Goal: Check status: Check status

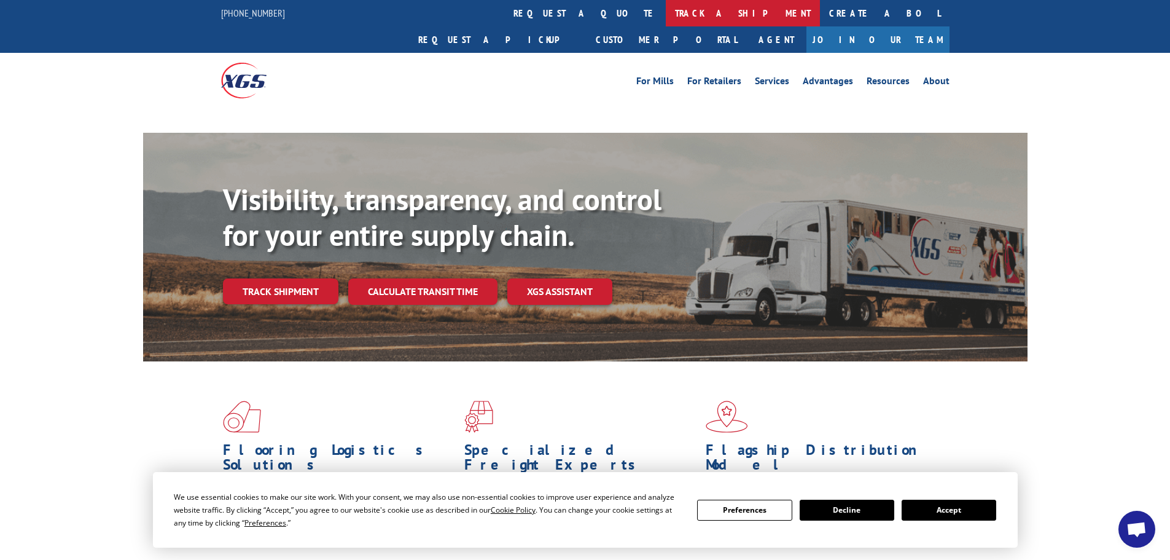
click at [666, 8] on link "track a shipment" at bounding box center [743, 13] width 154 height 26
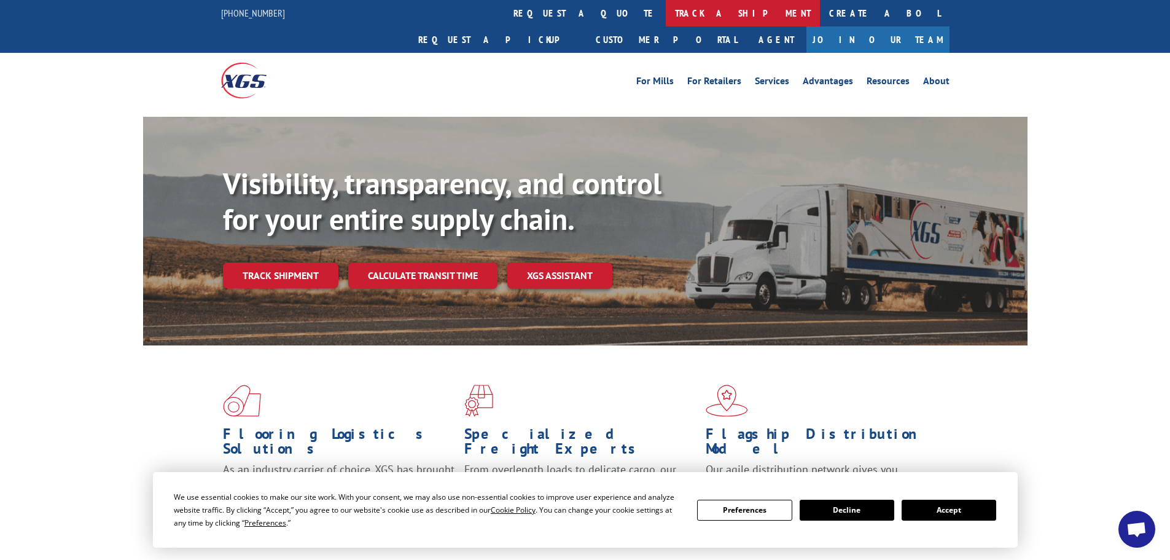
click at [666, 20] on link "track a shipment" at bounding box center [743, 13] width 154 height 26
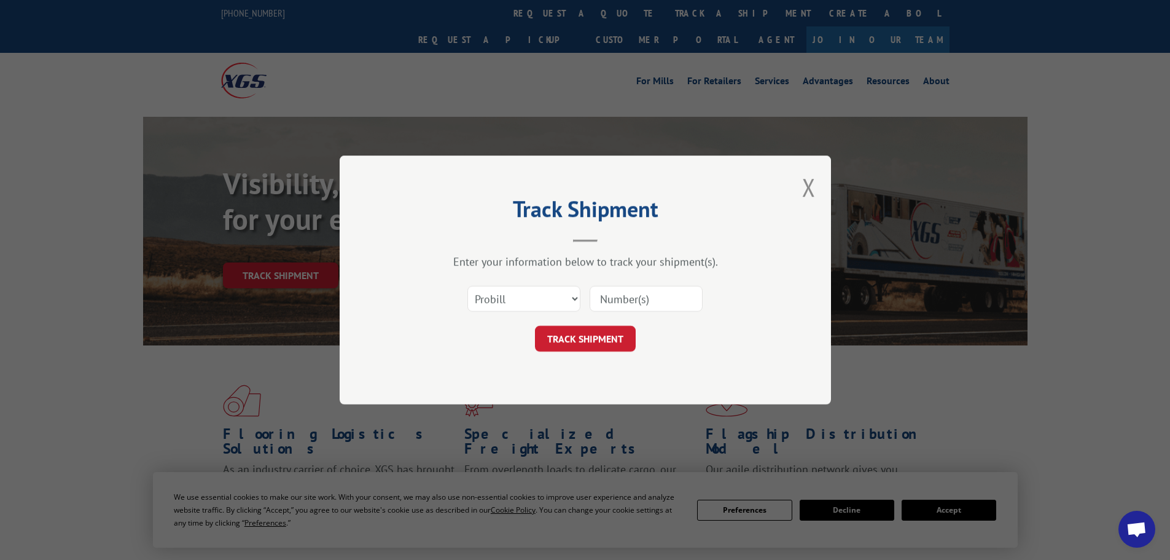
click at [612, 291] on input at bounding box center [646, 299] width 113 height 26
paste input "978590"
type input "978590"
click at [574, 332] on button "TRACK SHIPMENT" at bounding box center [585, 339] width 101 height 26
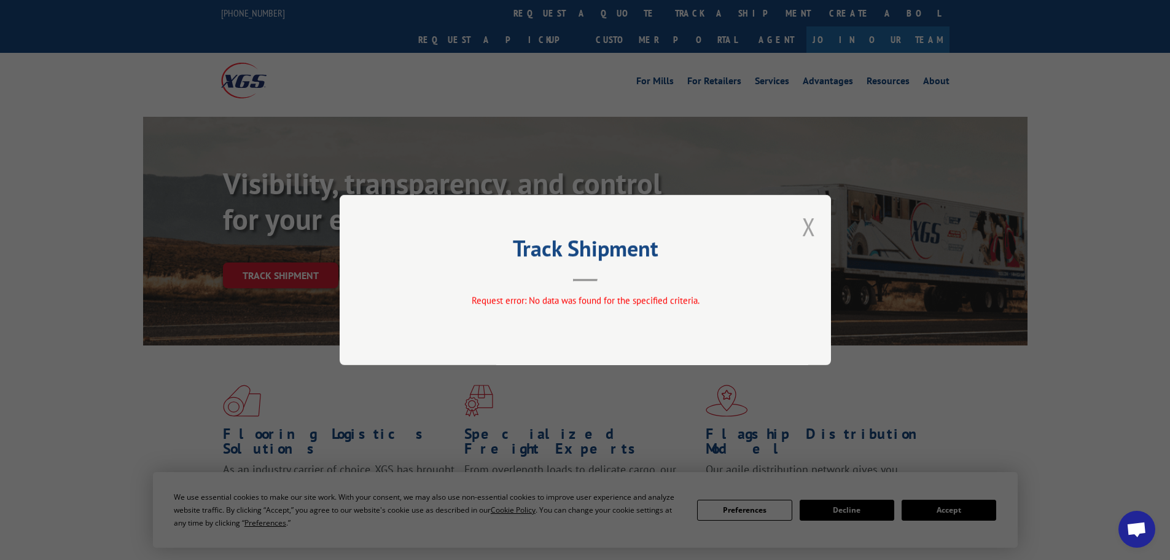
click at [804, 226] on button "Close modal" at bounding box center [809, 226] width 14 height 33
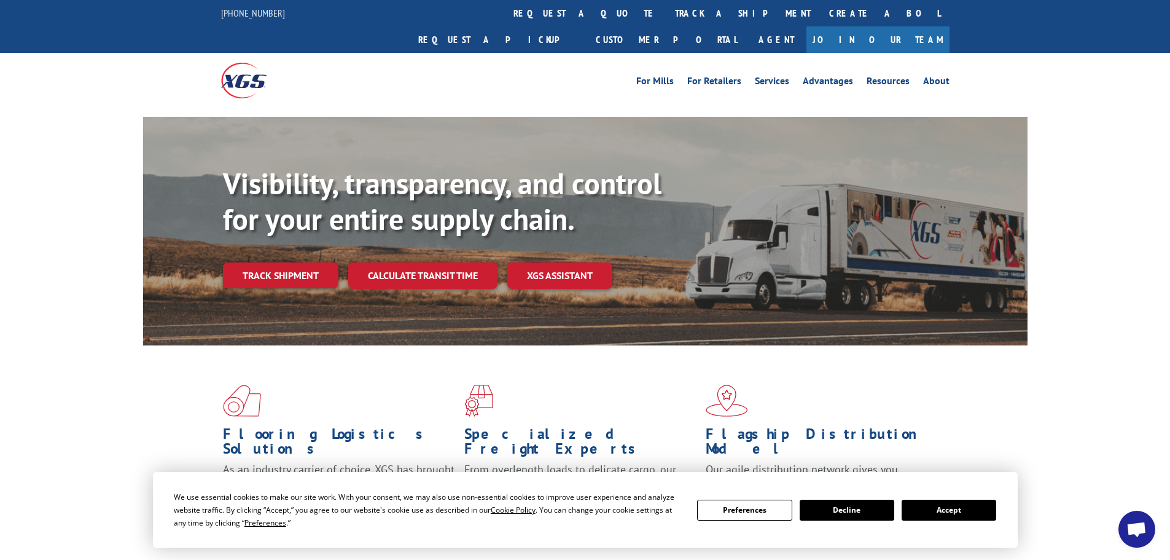
click at [666, 12] on link "track a shipment" at bounding box center [743, 13] width 154 height 26
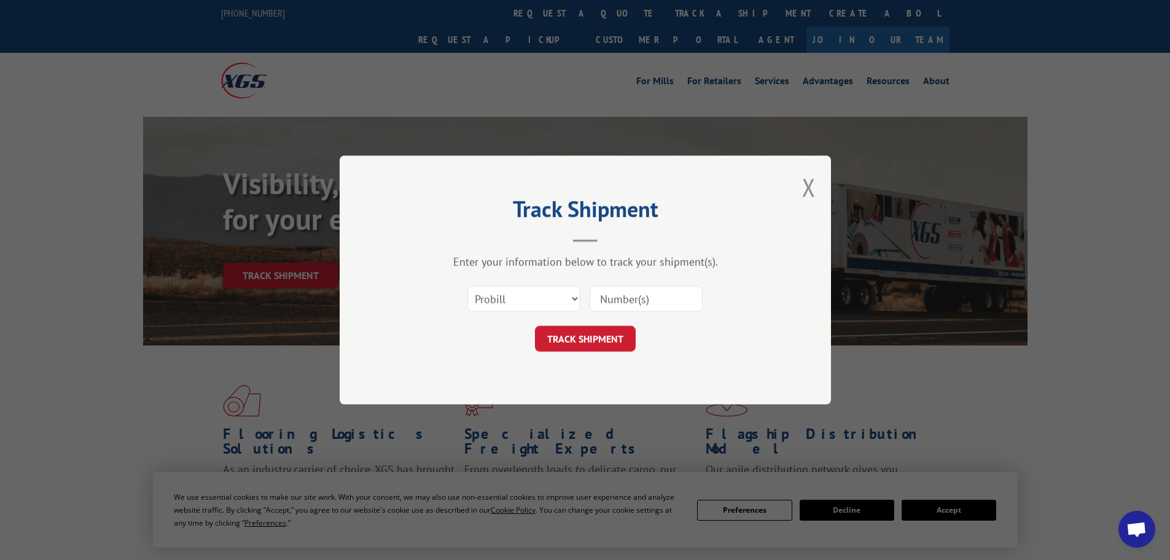
click at [633, 293] on input at bounding box center [646, 299] width 113 height 26
paste input "881600250925"
type input "881600250925"
click at [596, 329] on button "TRACK SHIPMENT" at bounding box center [585, 339] width 101 height 26
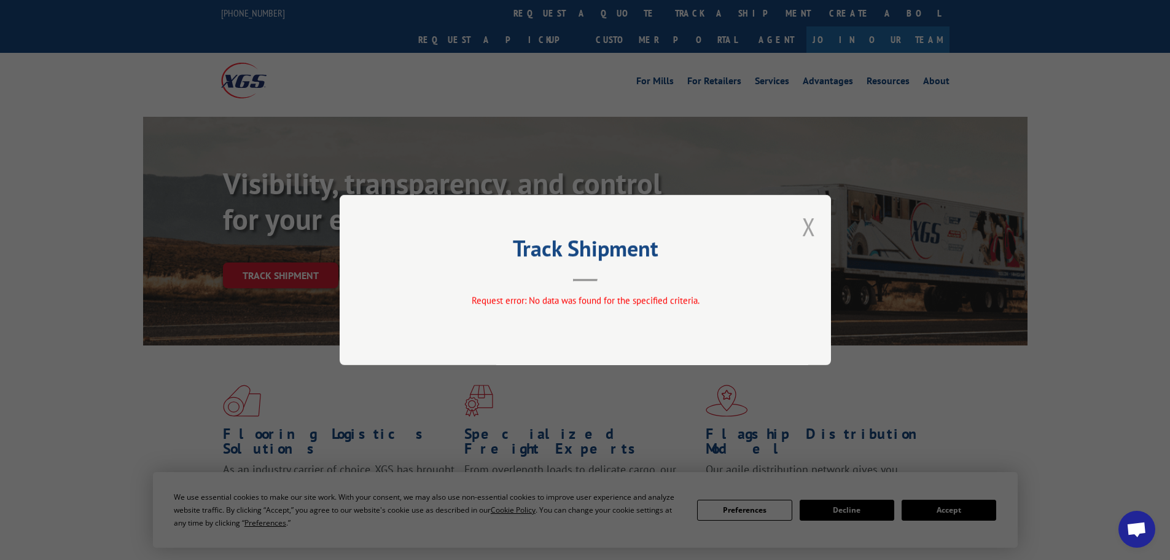
click at [805, 227] on button "Close modal" at bounding box center [809, 226] width 14 height 33
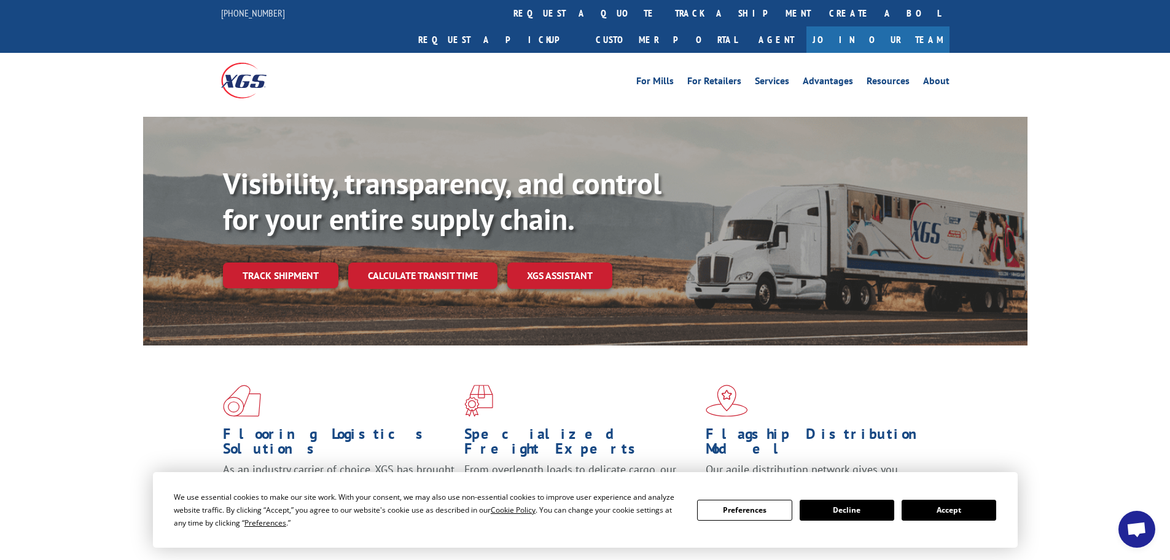
drag, startPoint x: 536, startPoint y: 18, endPoint x: 531, endPoint y: 37, distance: 20.1
click at [666, 18] on link "track a shipment" at bounding box center [743, 13] width 154 height 26
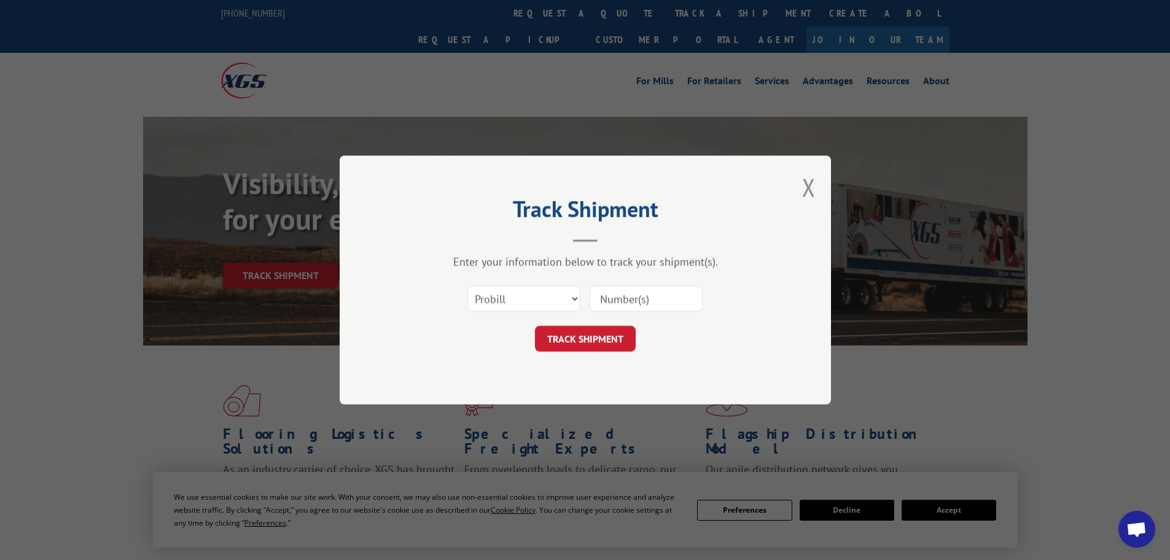
click at [513, 276] on div "Enter your information below to track your shipment(s). Select category... Prob…" at bounding box center [585, 302] width 369 height 97
click at [523, 291] on select "Select category... Probill BOL PO" at bounding box center [523, 299] width 113 height 26
click at [518, 311] on div "Select category... Probill BOL PO" at bounding box center [524, 298] width 112 height 28
click at [522, 303] on select "Select category... Probill BOL PO" at bounding box center [523, 299] width 113 height 26
select select "bol"
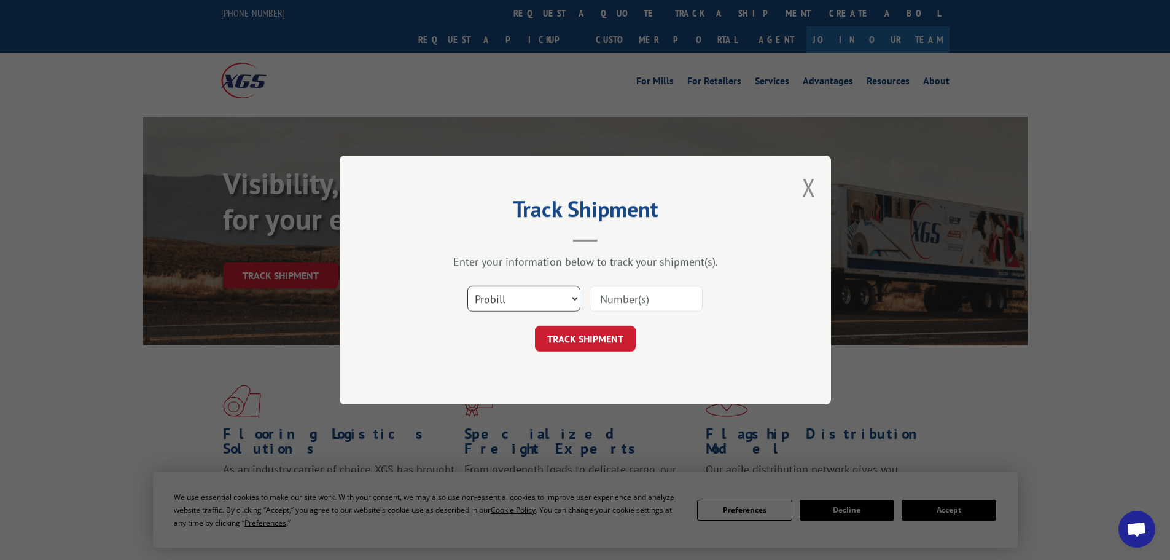
click at [467, 286] on select "Select category... Probill BOL PO" at bounding box center [523, 299] width 113 height 26
click at [671, 299] on input at bounding box center [646, 299] width 113 height 26
paste input "0400"
type input "0400"
click at [584, 330] on button "TRACK SHIPMENT" at bounding box center [585, 339] width 101 height 26
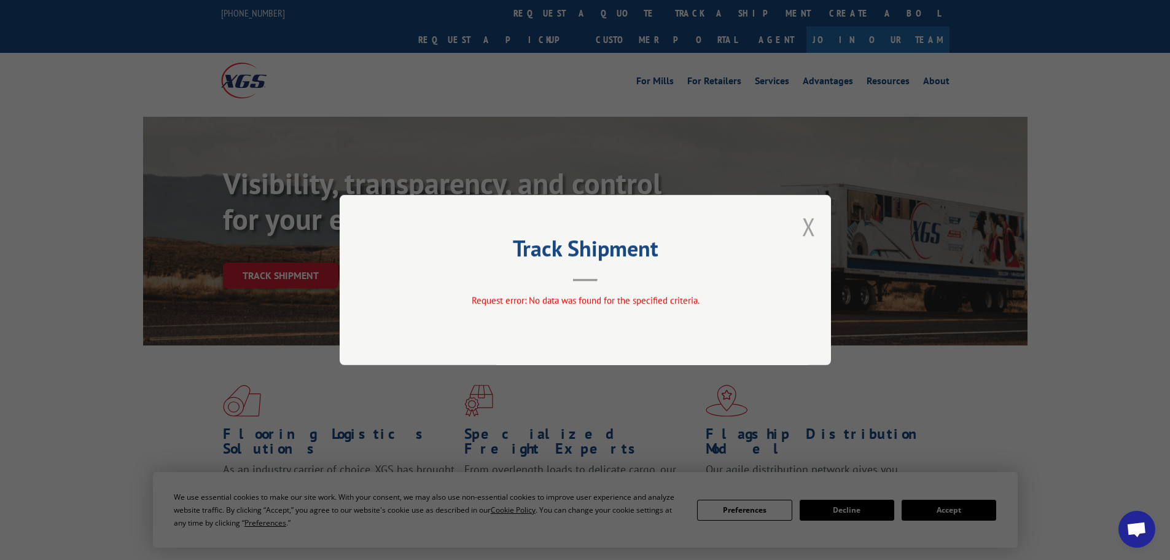
click at [812, 223] on button "Close modal" at bounding box center [809, 226] width 14 height 33
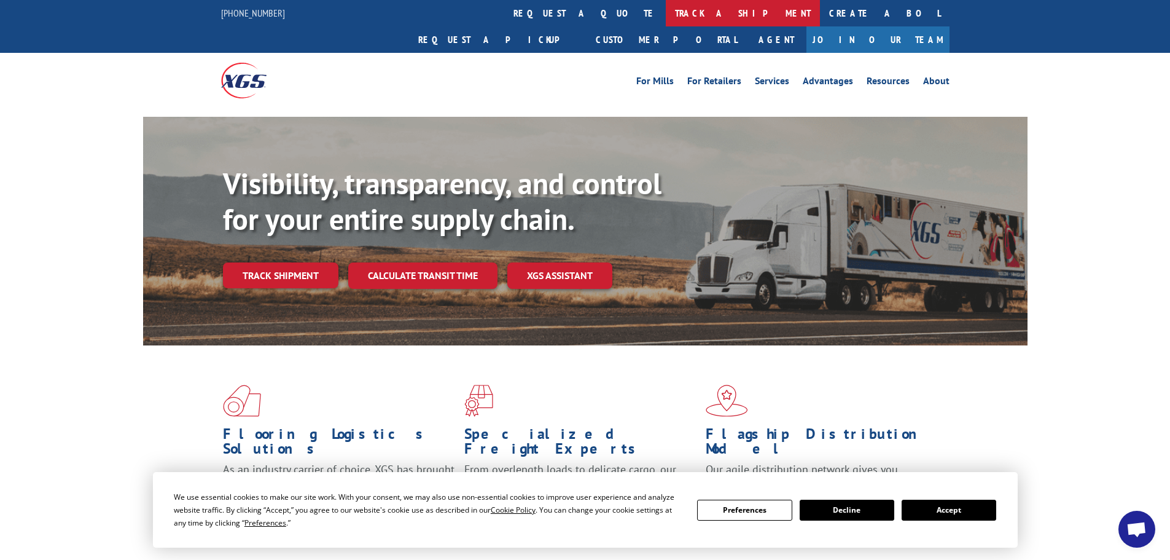
click at [666, 12] on link "track a shipment" at bounding box center [743, 13] width 154 height 26
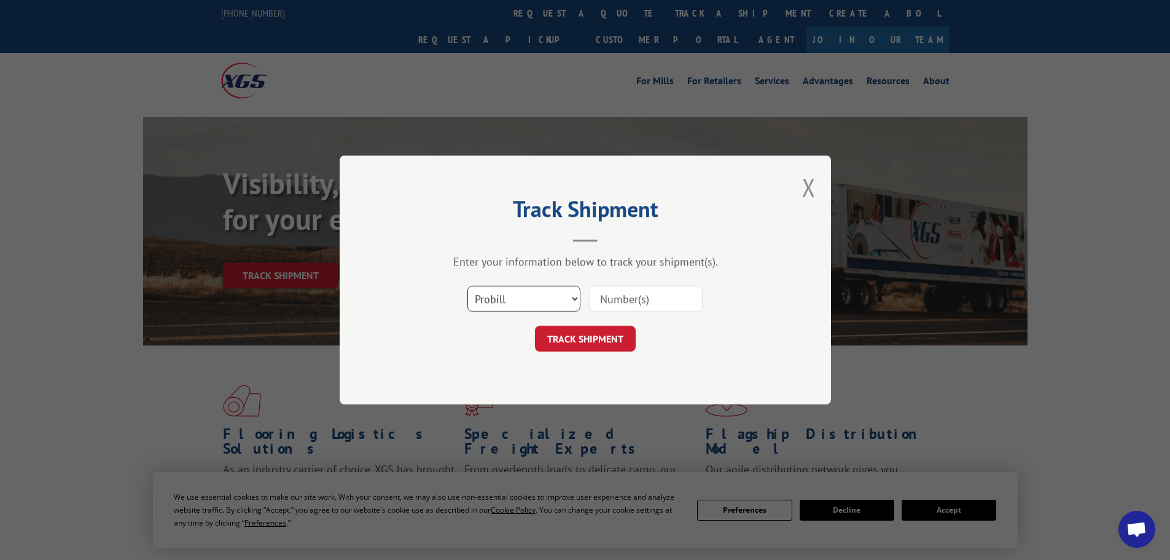
click at [553, 303] on select "Select category... Probill BOL PO" at bounding box center [523, 299] width 113 height 26
click at [609, 286] on input at bounding box center [646, 299] width 113 height 26
paste input "978590"
type input "978590"
click at [612, 334] on button "TRACK SHIPMENT" at bounding box center [585, 339] width 101 height 26
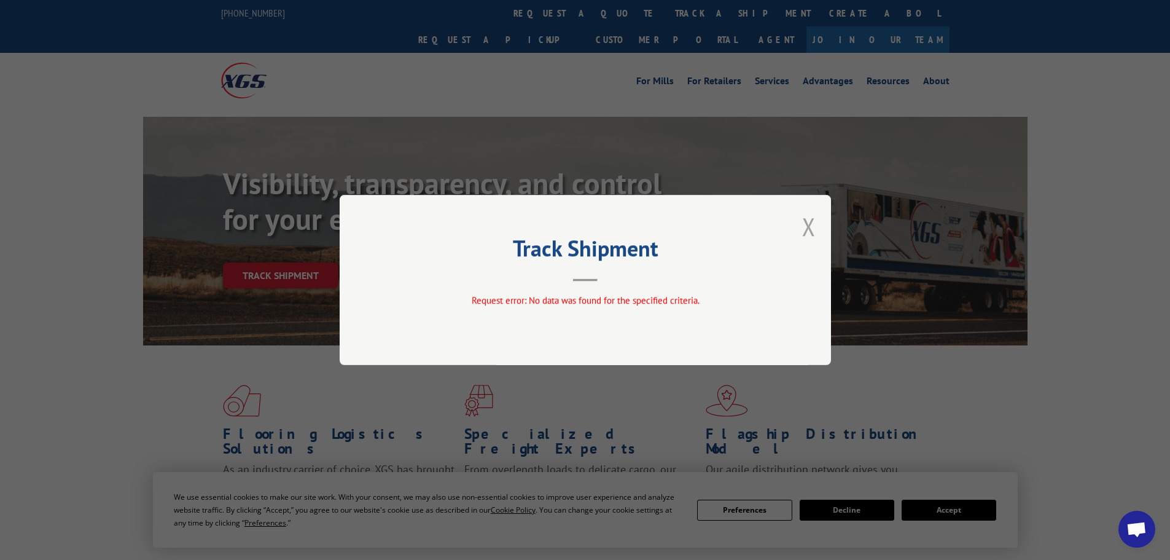
click at [815, 219] on button "Close modal" at bounding box center [809, 226] width 14 height 33
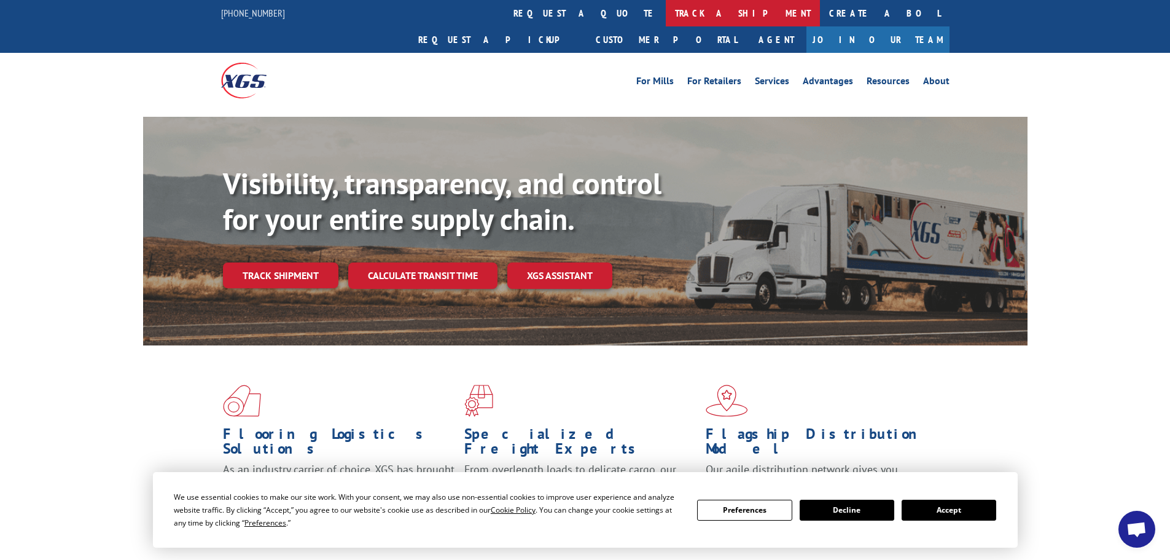
click at [666, 3] on link "track a shipment" at bounding box center [743, 13] width 154 height 26
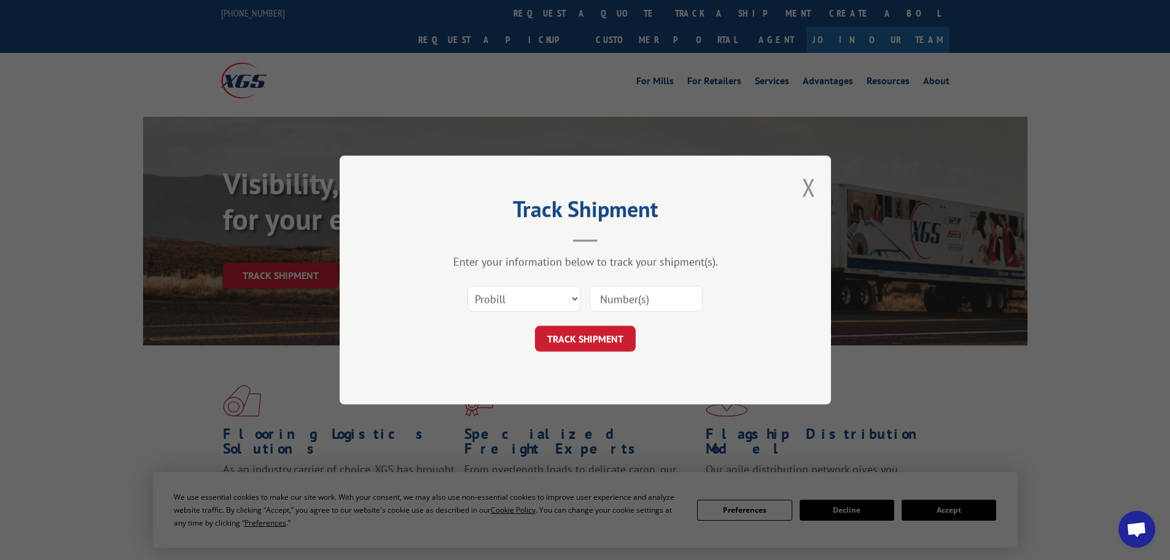
click at [622, 295] on input at bounding box center [646, 299] width 113 height 26
paste input "978590"
type input "978590"
click at [609, 337] on button "TRACK SHIPMENT" at bounding box center [585, 339] width 101 height 26
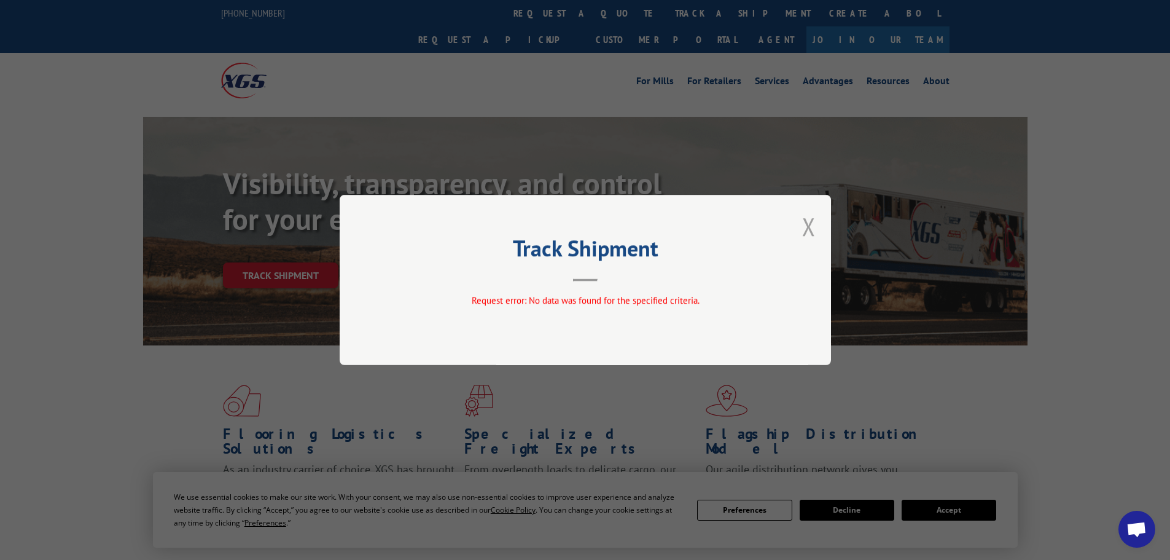
click at [814, 232] on button "Close modal" at bounding box center [809, 226] width 14 height 33
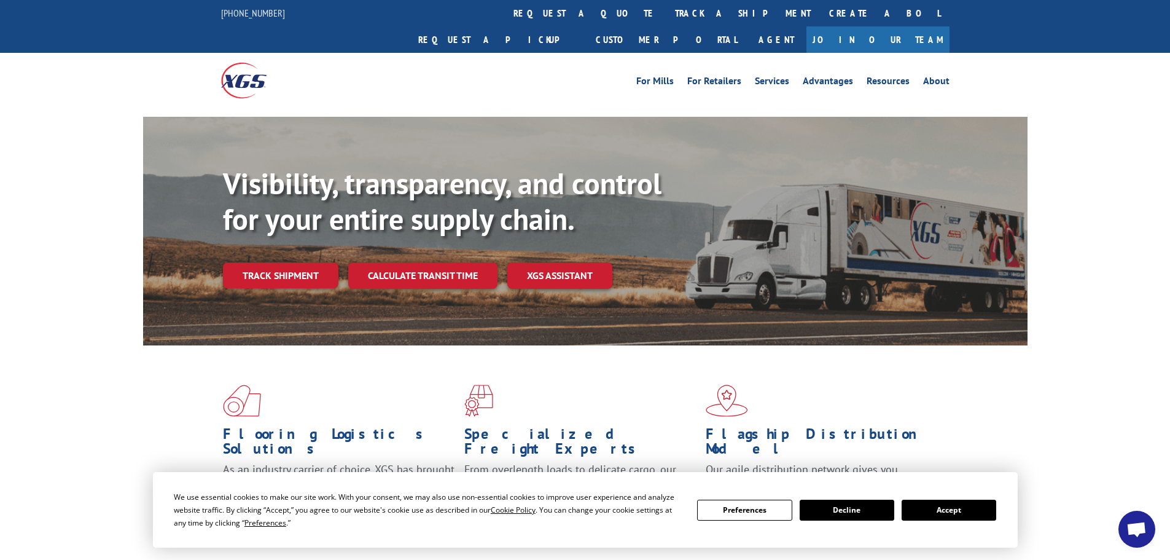
drag, startPoint x: 567, startPoint y: 12, endPoint x: 566, endPoint y: 18, distance: 6.3
click at [666, 12] on link "track a shipment" at bounding box center [743, 13] width 154 height 26
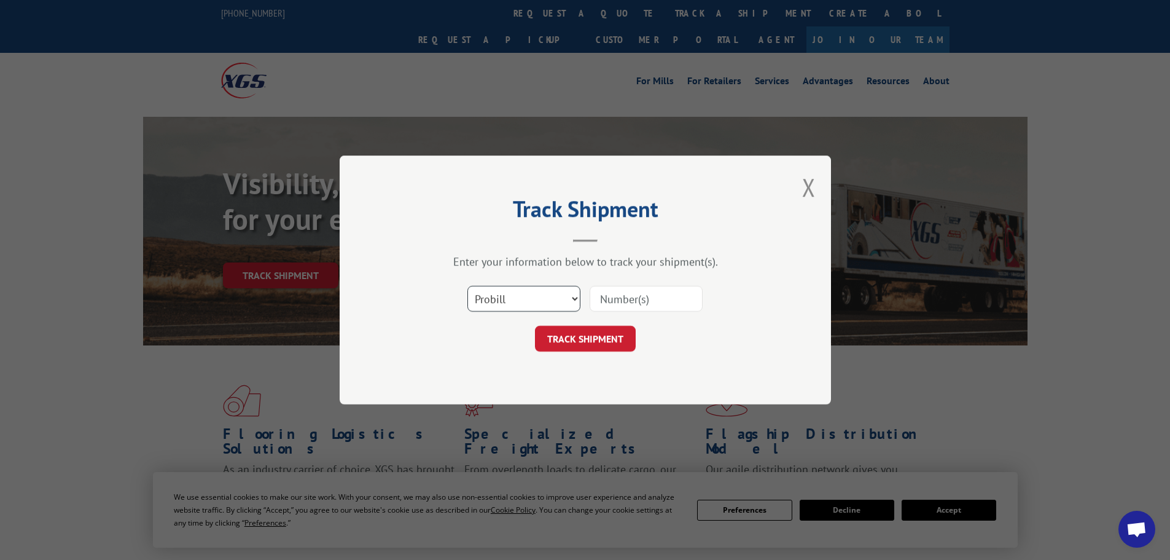
click at [513, 293] on select "Select category... Probill BOL PO" at bounding box center [523, 299] width 113 height 26
select select "bol"
click at [467, 286] on select "Select category... Probill BOL PO" at bounding box center [523, 299] width 113 height 26
click at [625, 299] on input at bounding box center [646, 299] width 113 height 26
paste input "978590"
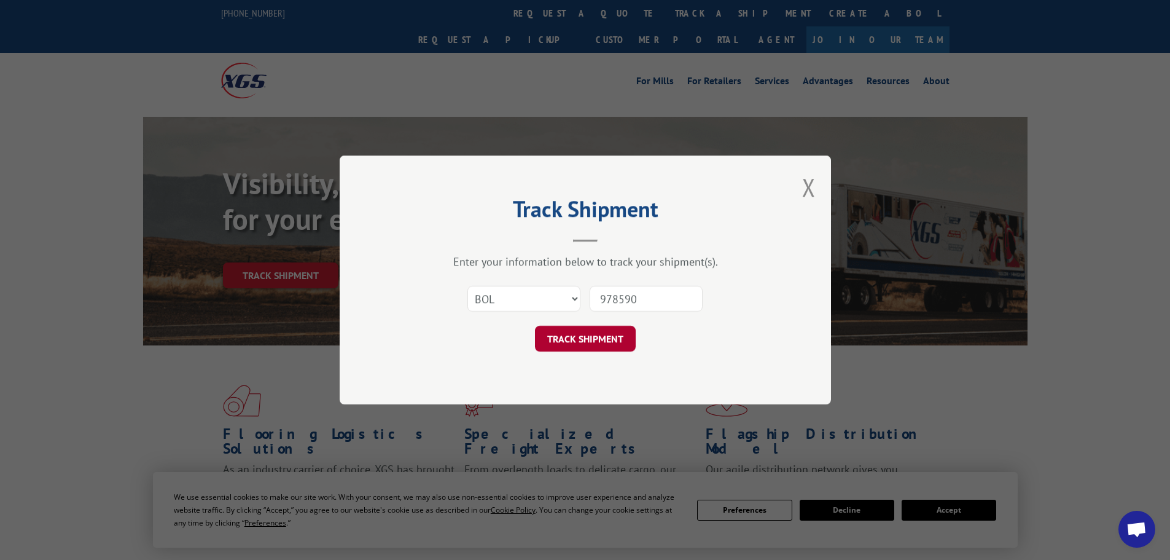
type input "978590"
click at [610, 327] on button "TRACK SHIPMENT" at bounding box center [585, 339] width 101 height 26
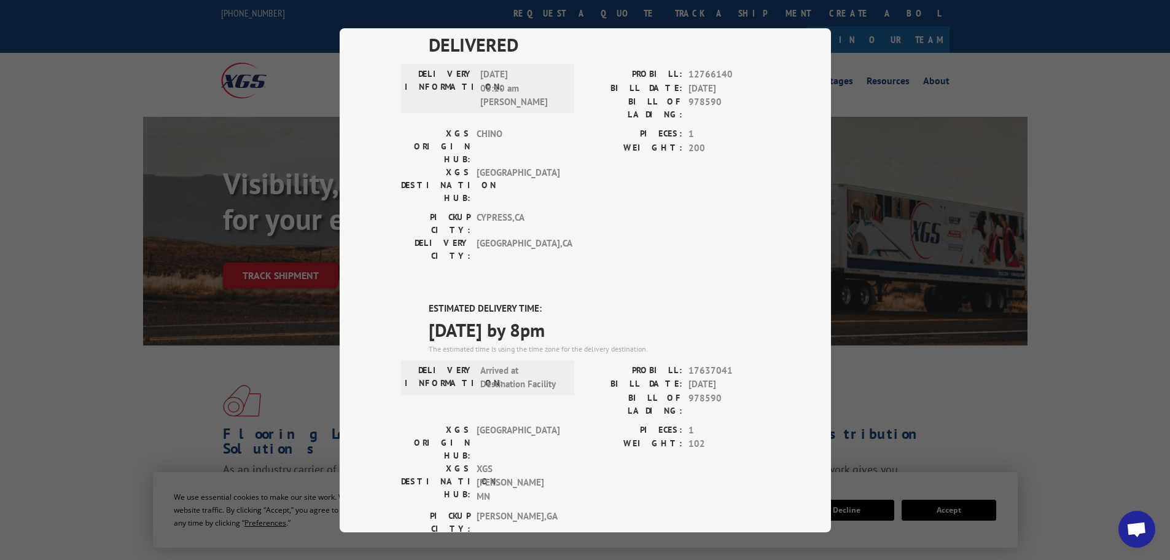
scroll to position [369, 0]
click at [1027, 340] on div "Track Shipment DELIVERED DELIVERY INFORMATION: [DATE] 01:41 pm Baltizar PROBILL…" at bounding box center [585, 280] width 1170 height 560
